Goal: Task Accomplishment & Management: Complete application form

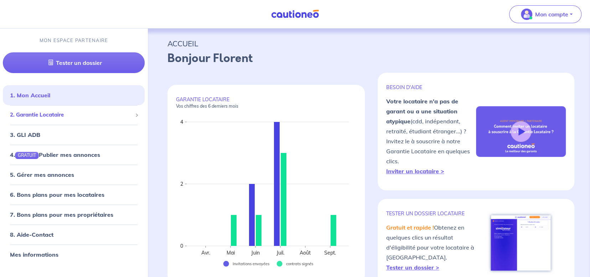
click at [90, 110] on div "2. Garantie Locataire" at bounding box center [74, 115] width 142 height 14
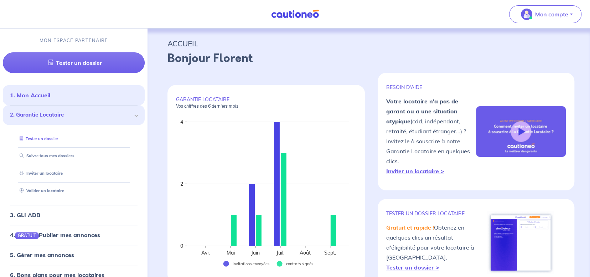
click at [58, 138] on link "Tester un dossier" at bounding box center [37, 138] width 41 height 5
click at [52, 171] on link "Inviter un locataire" at bounding box center [39, 173] width 45 height 5
select select "FR"
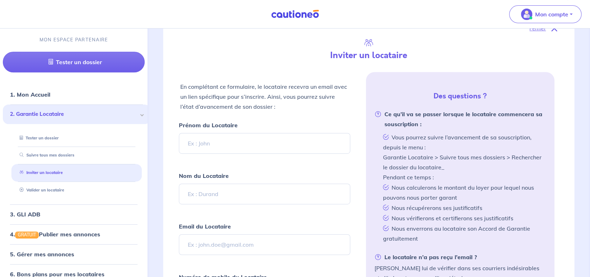
scroll to position [166, 0]
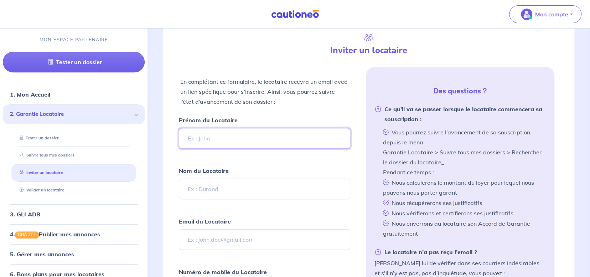
type input "m"
type input "[PERSON_NAME]"
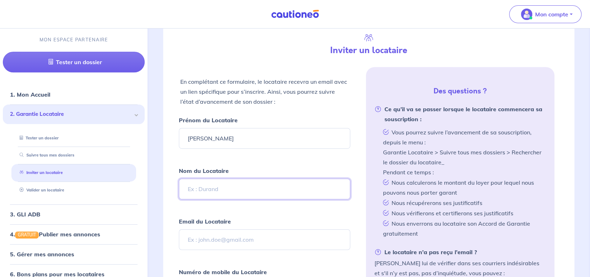
click at [200, 190] on input "Nom du Locataire" at bounding box center [264, 189] width 171 height 21
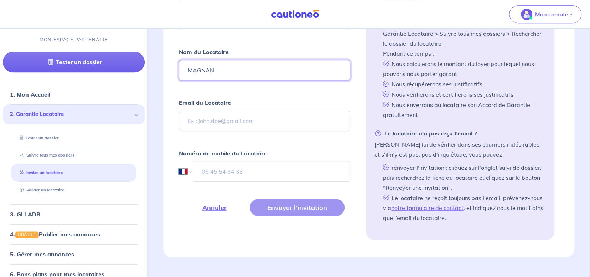
scroll to position [285, 0]
type input "MAGNAN"
click at [234, 118] on input "Email du Locataire" at bounding box center [264, 120] width 171 height 21
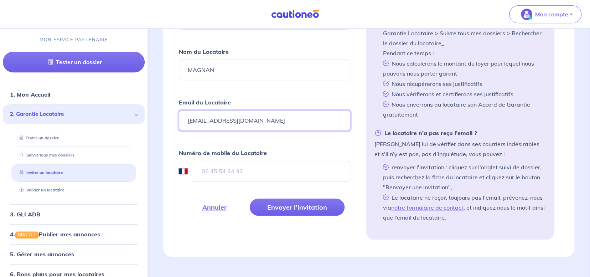
type input "[EMAIL_ADDRESS][DOMAIN_NAME]"
click at [226, 173] on input "tel" at bounding box center [271, 171] width 157 height 21
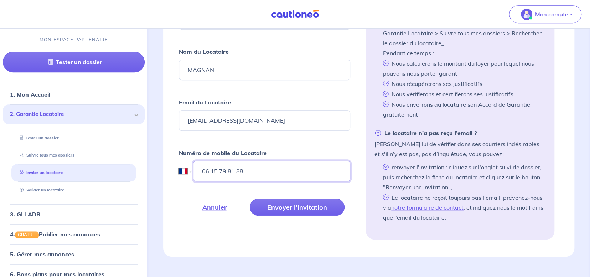
scroll to position [366, 0]
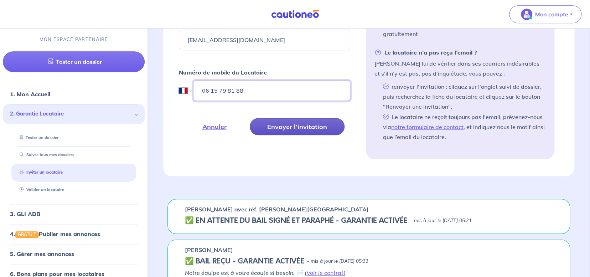
type input "06 15 79 81 88"
click at [285, 123] on button "Envoyer l’invitation" at bounding box center [297, 126] width 95 height 17
